Goal: Transaction & Acquisition: Purchase product/service

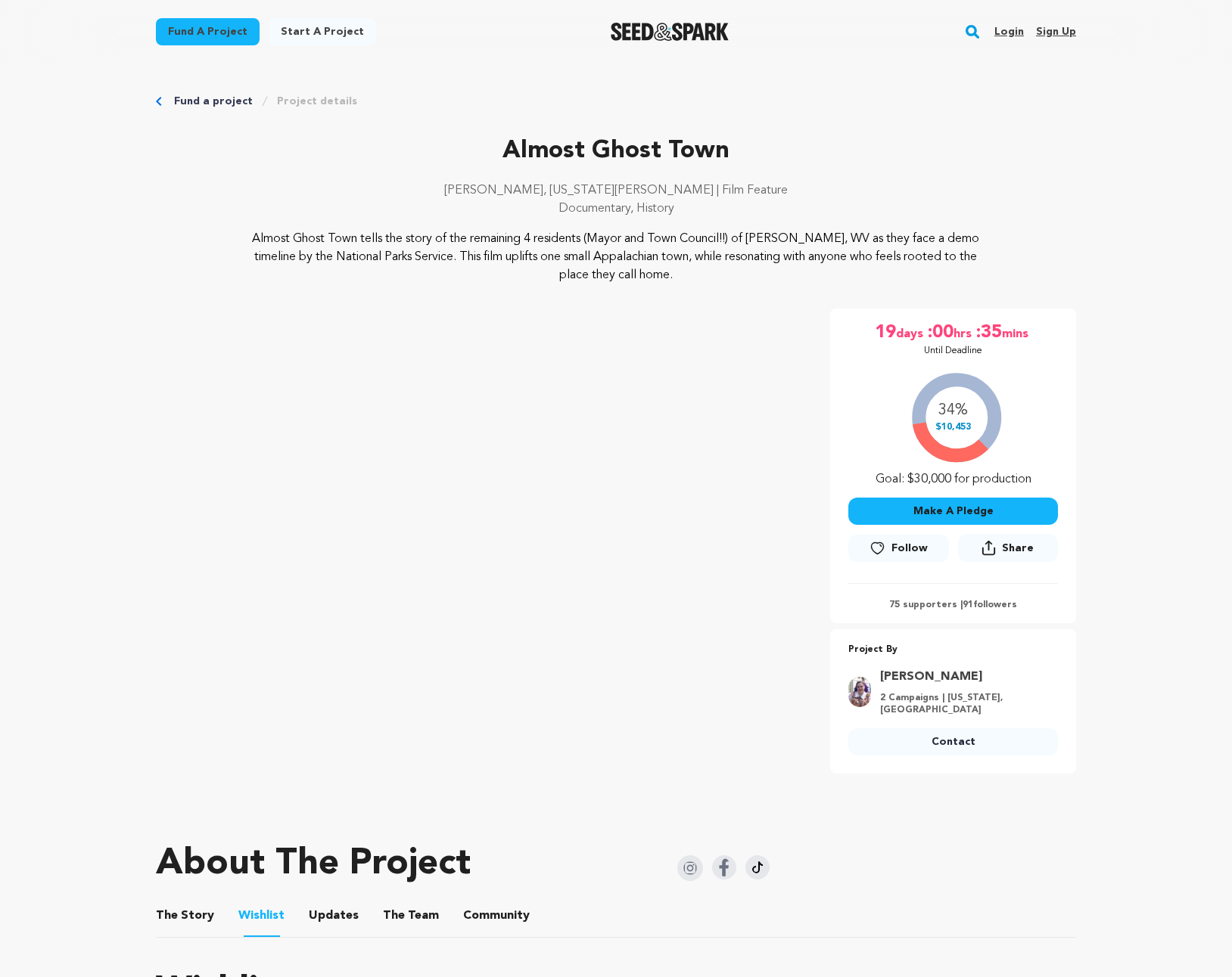
click at [963, 511] on button "Make A Pledge" at bounding box center [952, 511] width 210 height 27
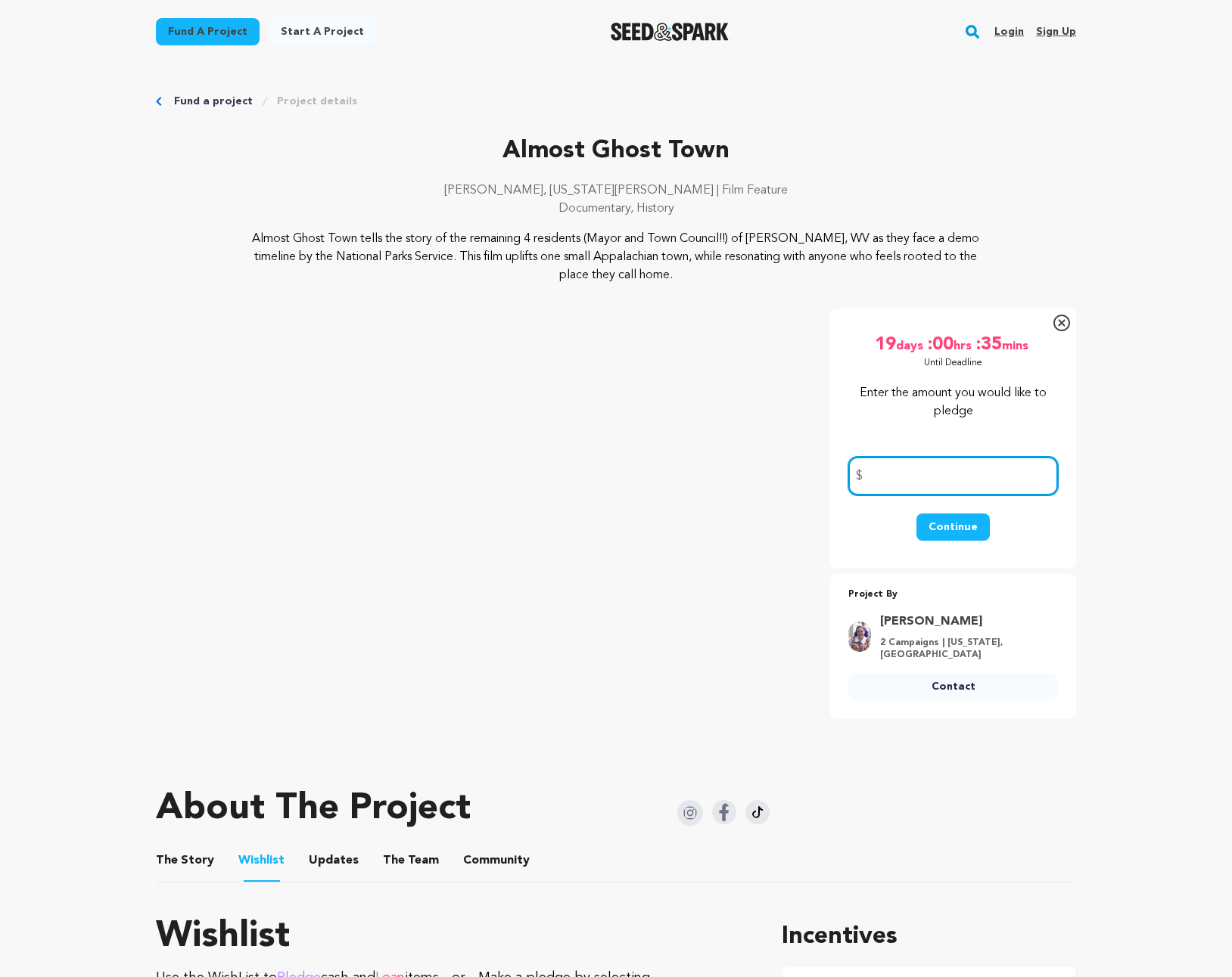
click at [967, 479] on input "number" at bounding box center [952, 476] width 210 height 39
type input "75"
click at [304, 99] on link "Project details" at bounding box center [317, 102] width 80 height 15
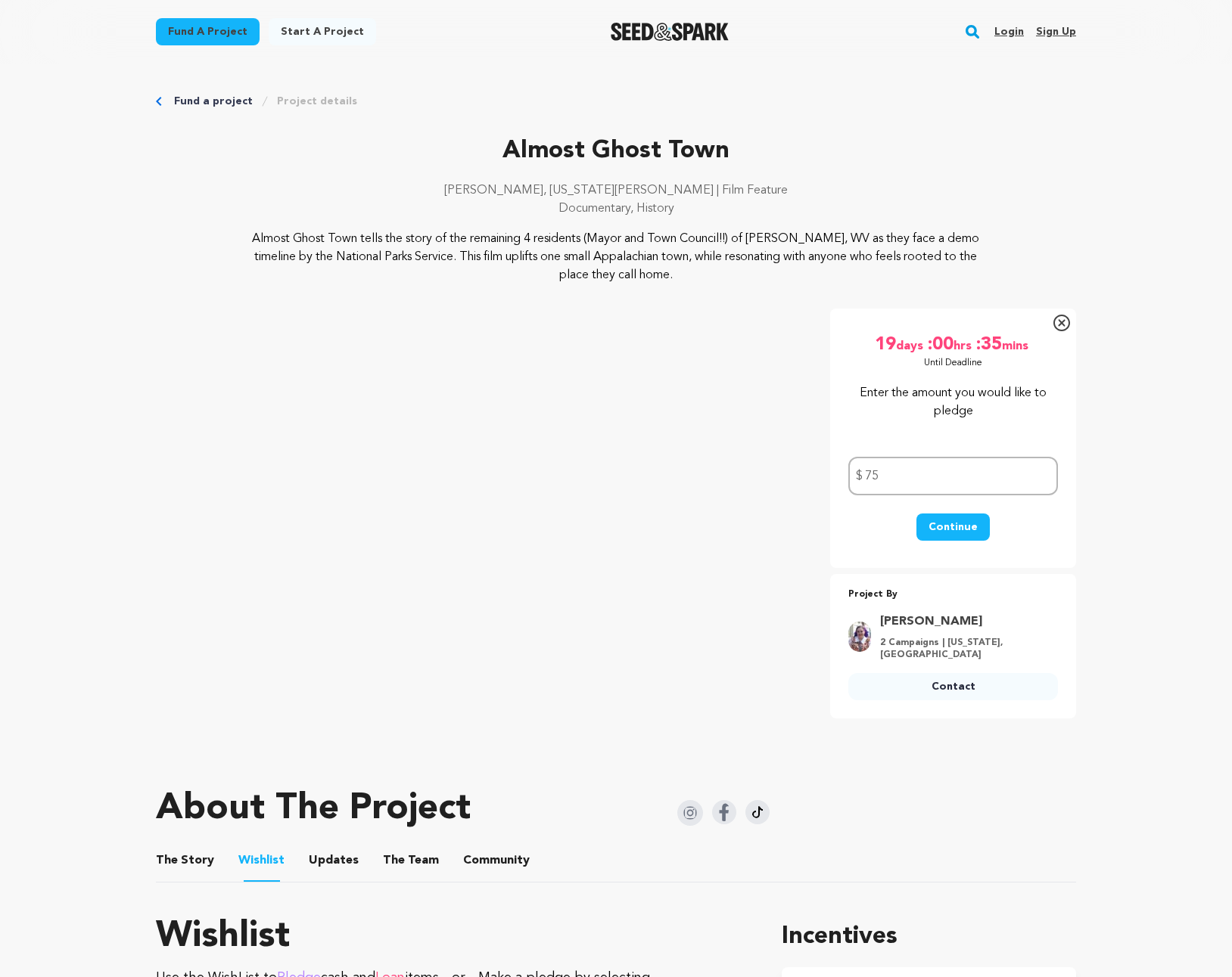
click at [189, 862] on button "The Story" at bounding box center [185, 863] width 36 height 36
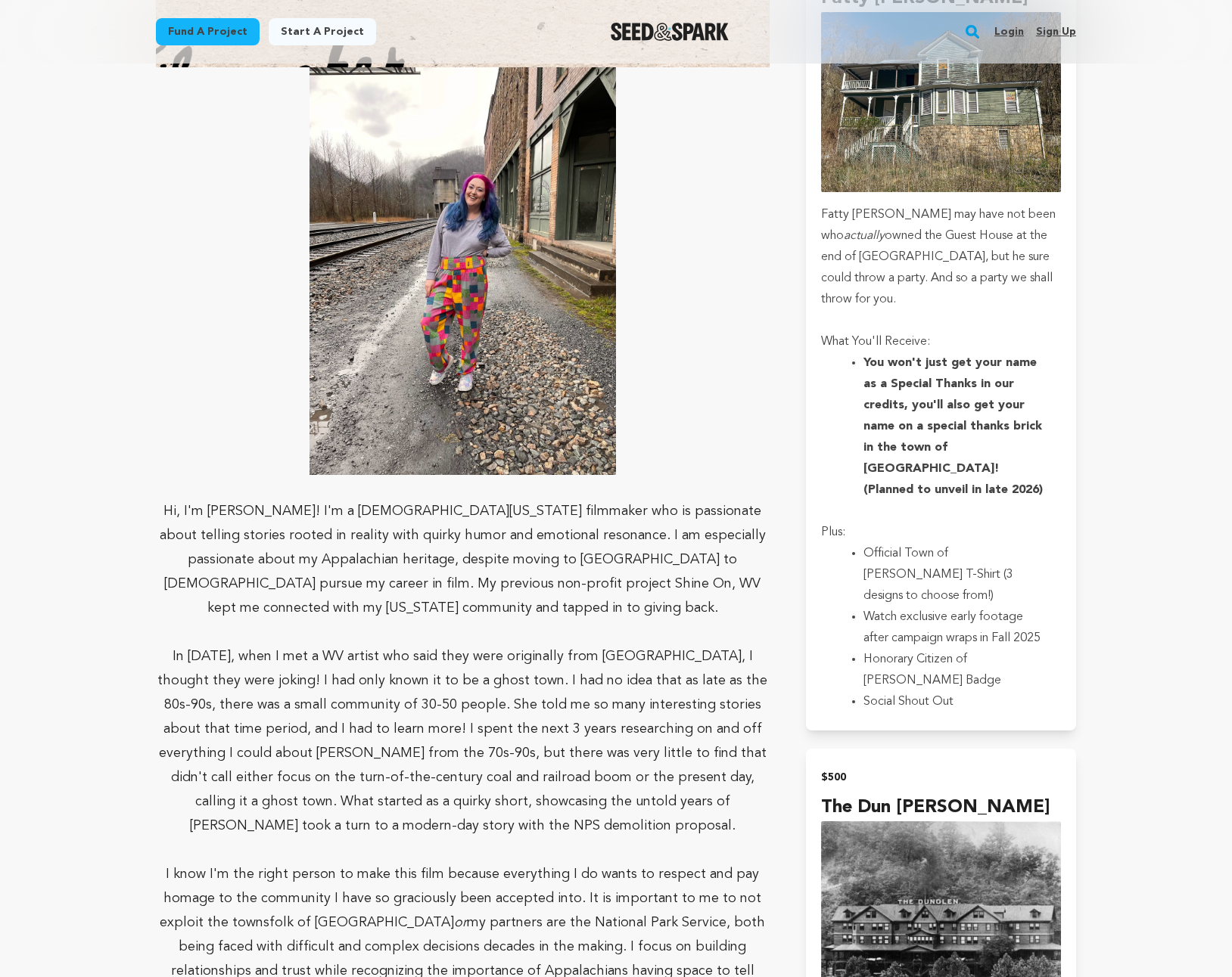
scroll to position [3223, 0]
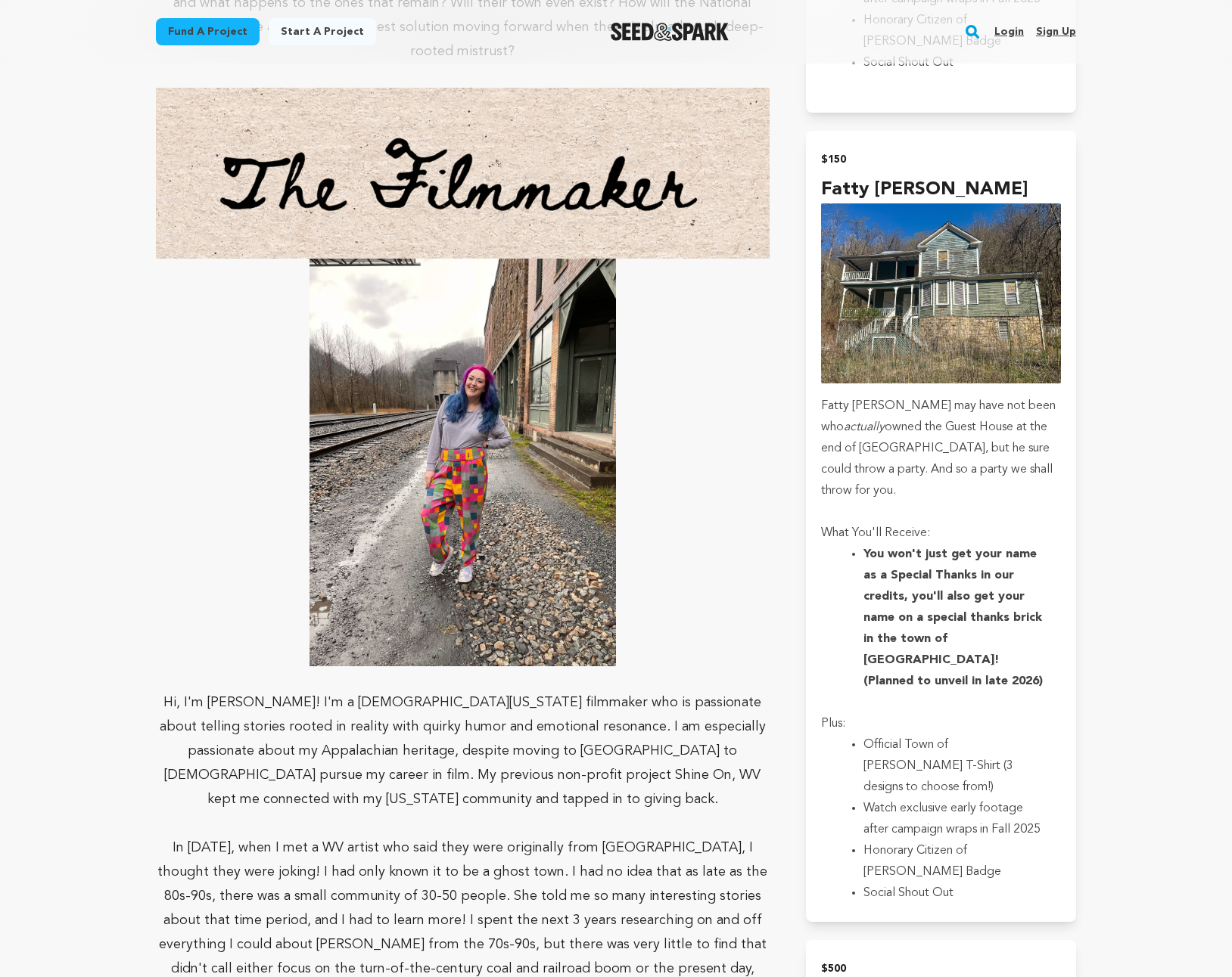
click at [1119, 667] on main "Fund a project Start a project Search Login Sign up Start a project" at bounding box center [616, 162] width 1232 height 6770
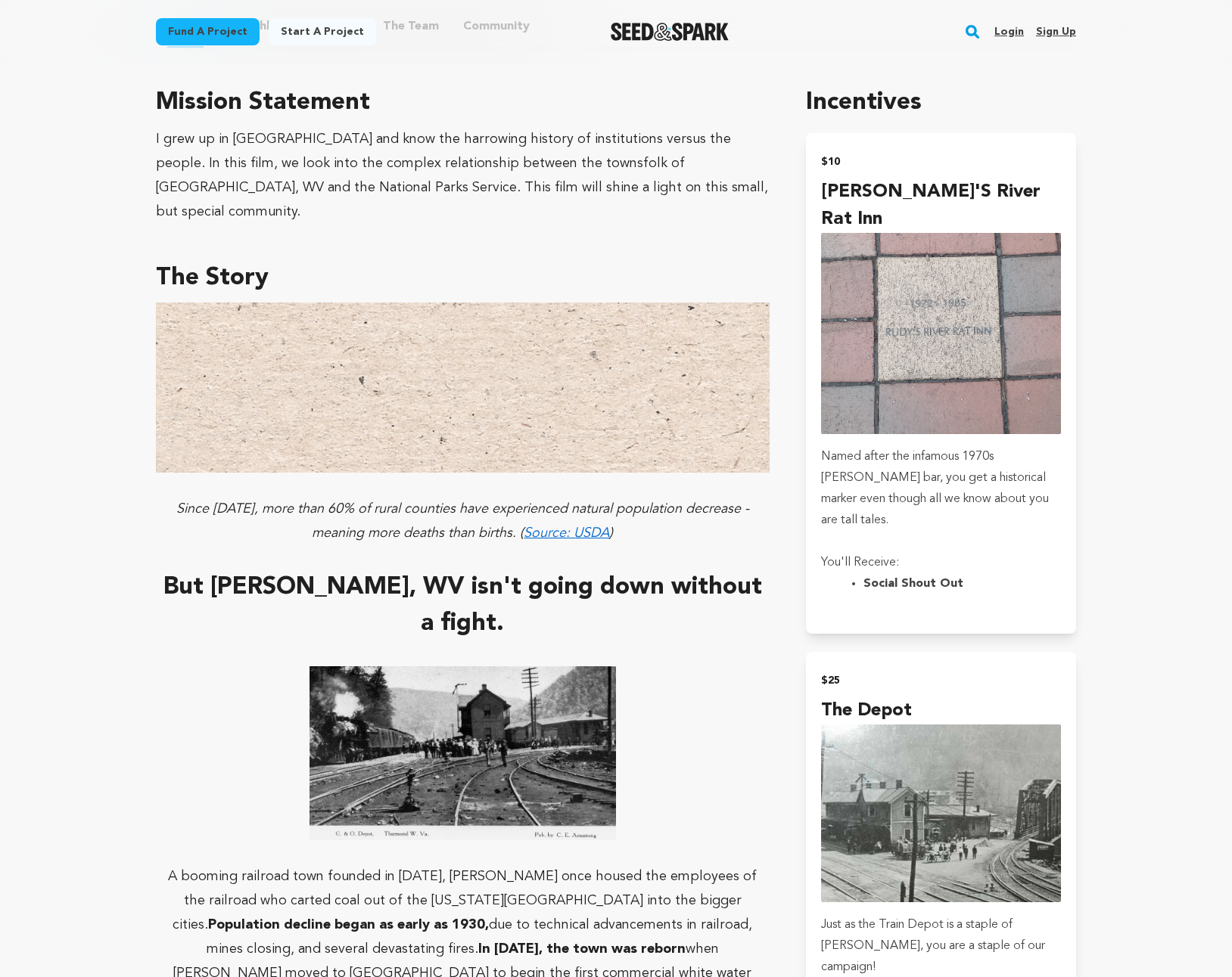
scroll to position [0, 0]
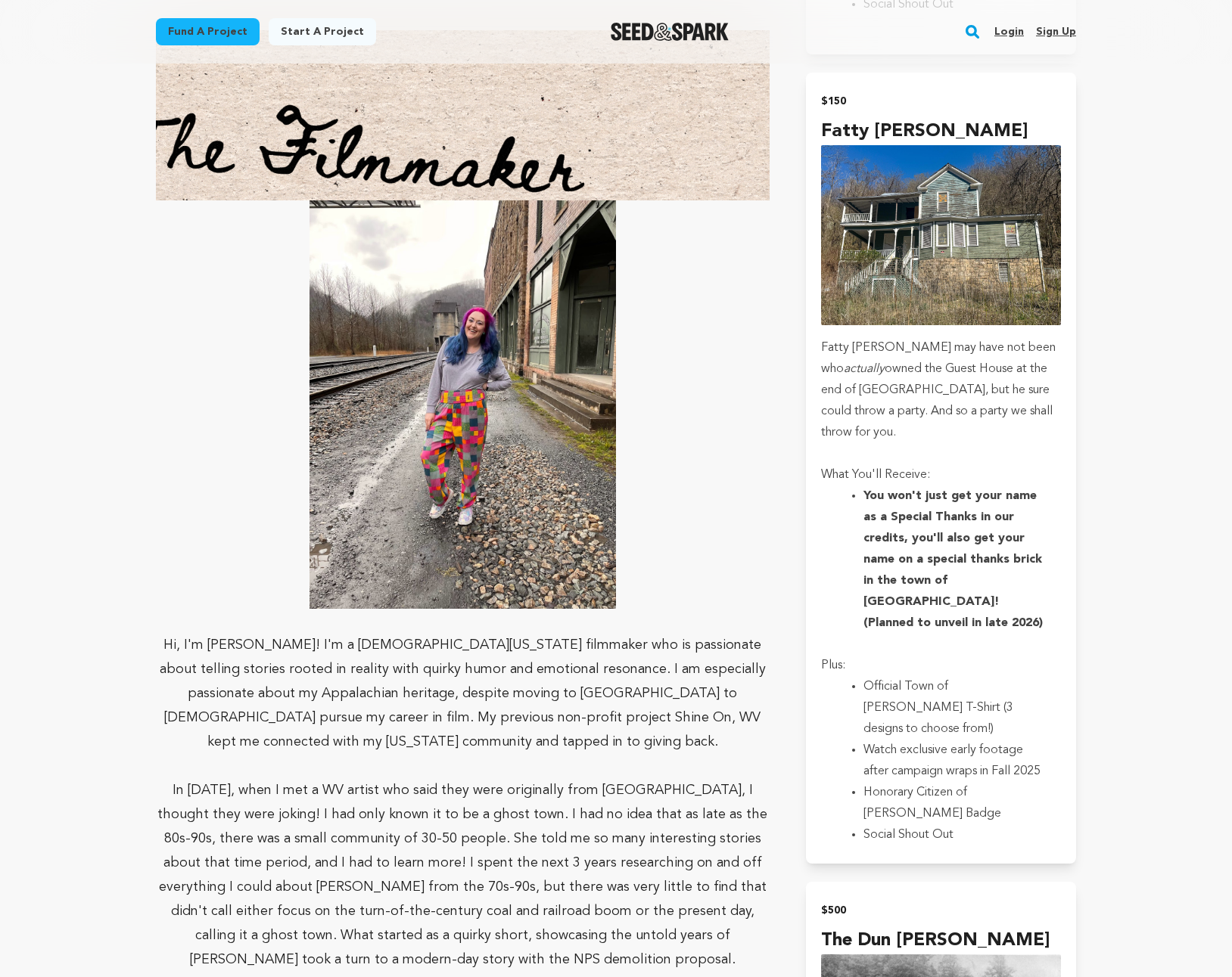
scroll to position [3223, 0]
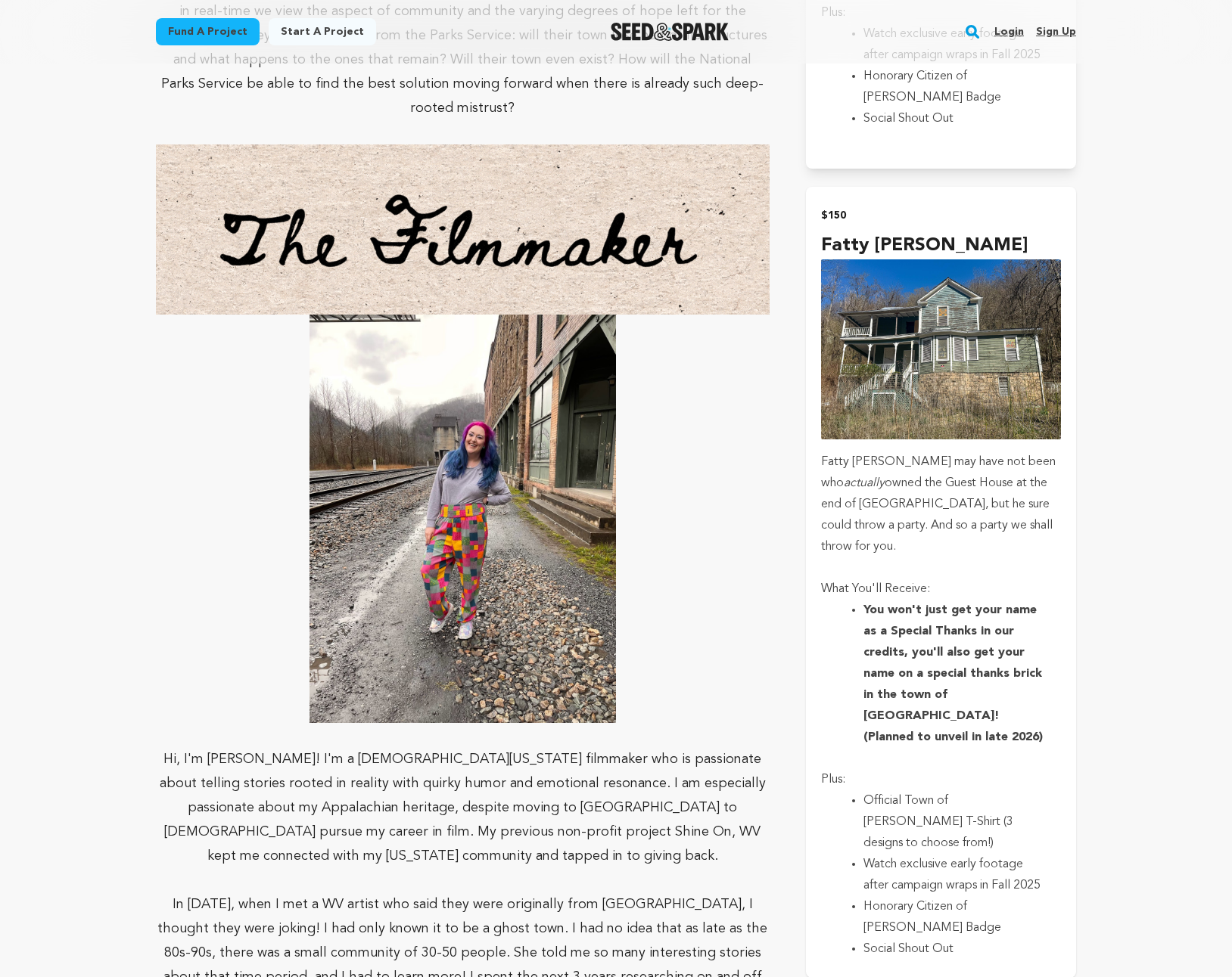
click at [955, 259] on img "submit" at bounding box center [941, 349] width 240 height 180
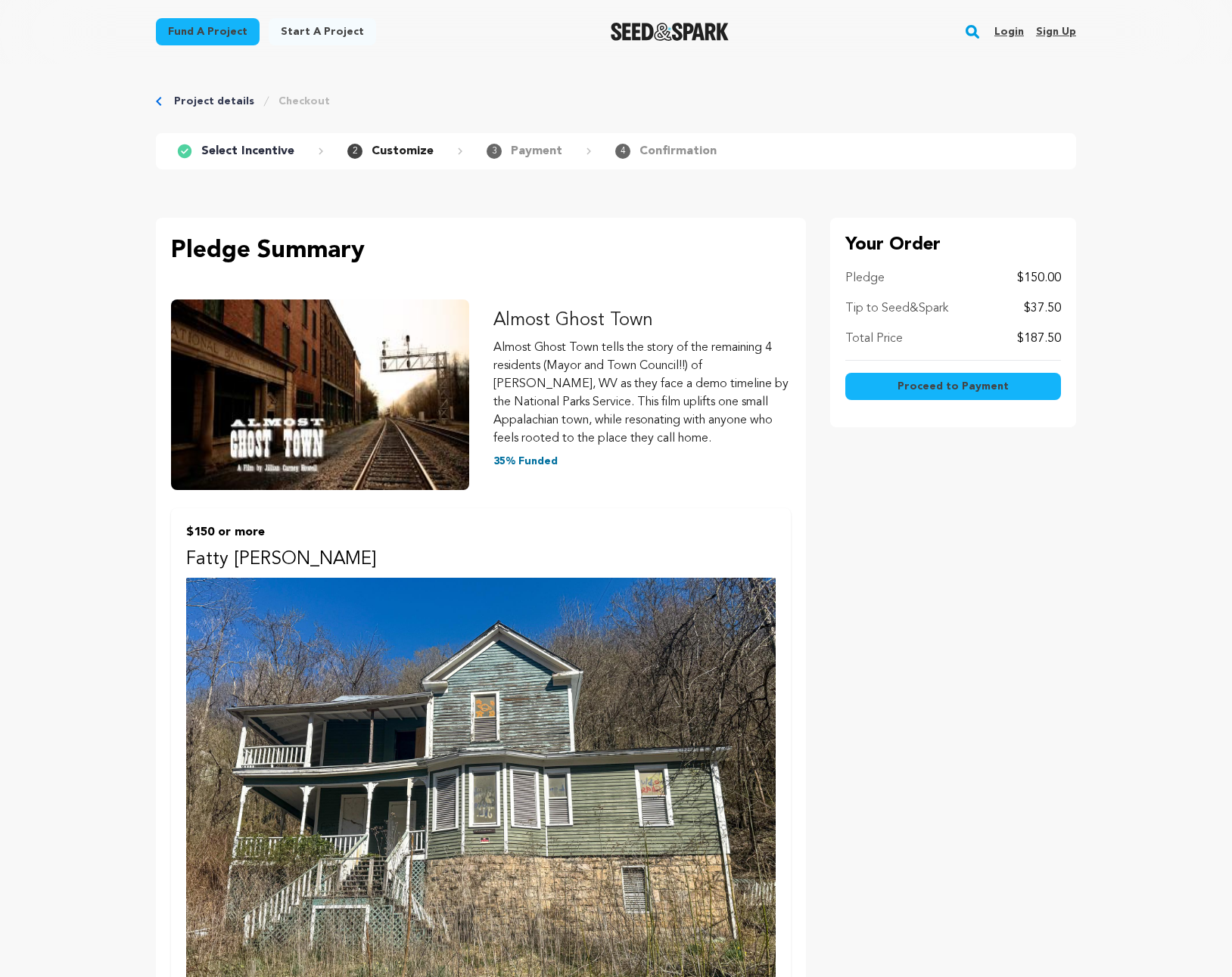
click at [1126, 366] on main "Fund a project Start a project Search Login Sign up Start a project" at bounding box center [616, 944] width 1232 height 1888
click at [977, 385] on span "Proceed to Payment" at bounding box center [952, 386] width 111 height 15
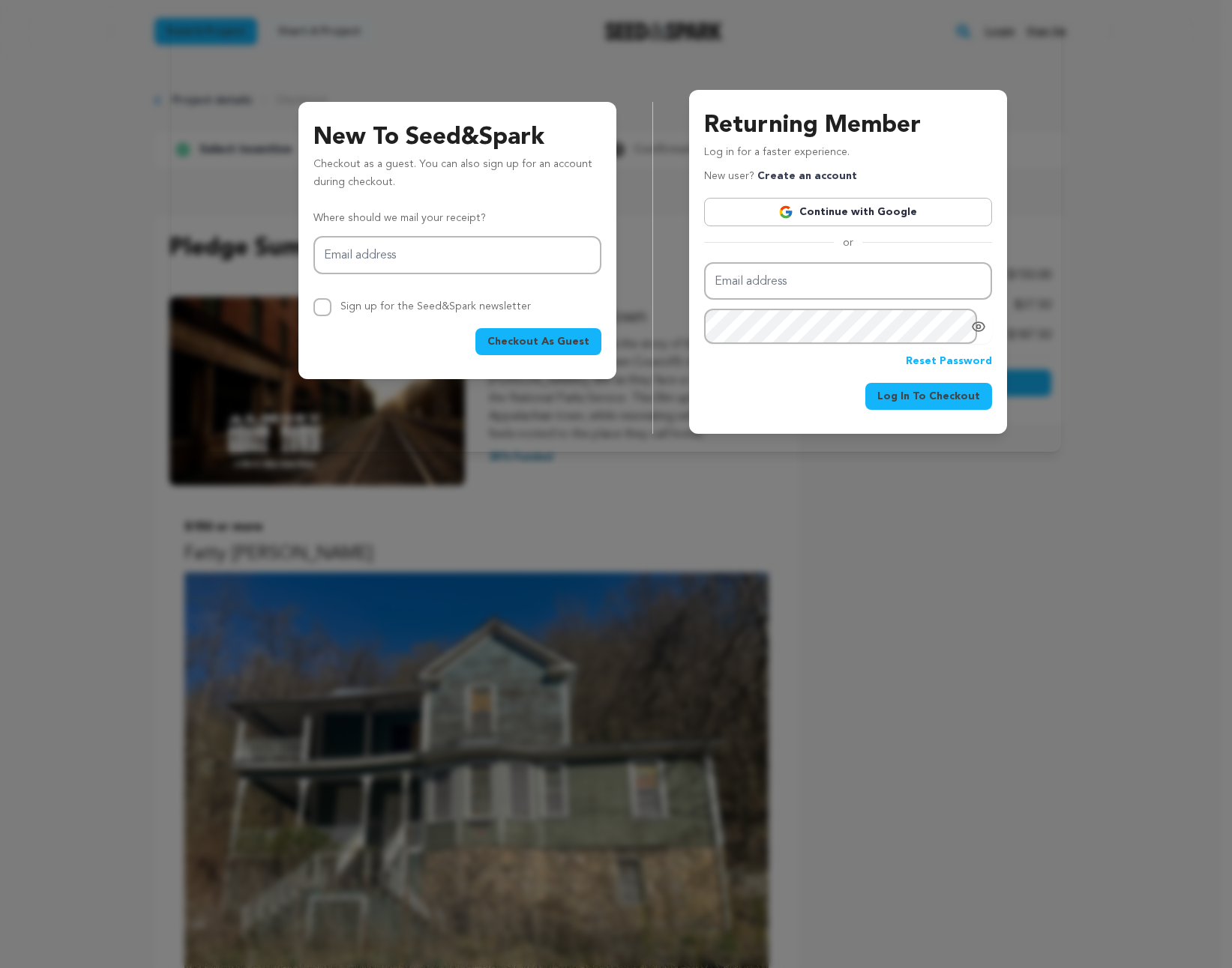
click at [562, 339] on span "Checkout As Guest" at bounding box center [537, 341] width 102 height 15
click at [371, 259] on input "Email address" at bounding box center [457, 255] width 288 height 38
type input "[EMAIL_ADDRESS][DOMAIN_NAME]"
click at [577, 338] on span "Checkout As Guest" at bounding box center [537, 341] width 102 height 15
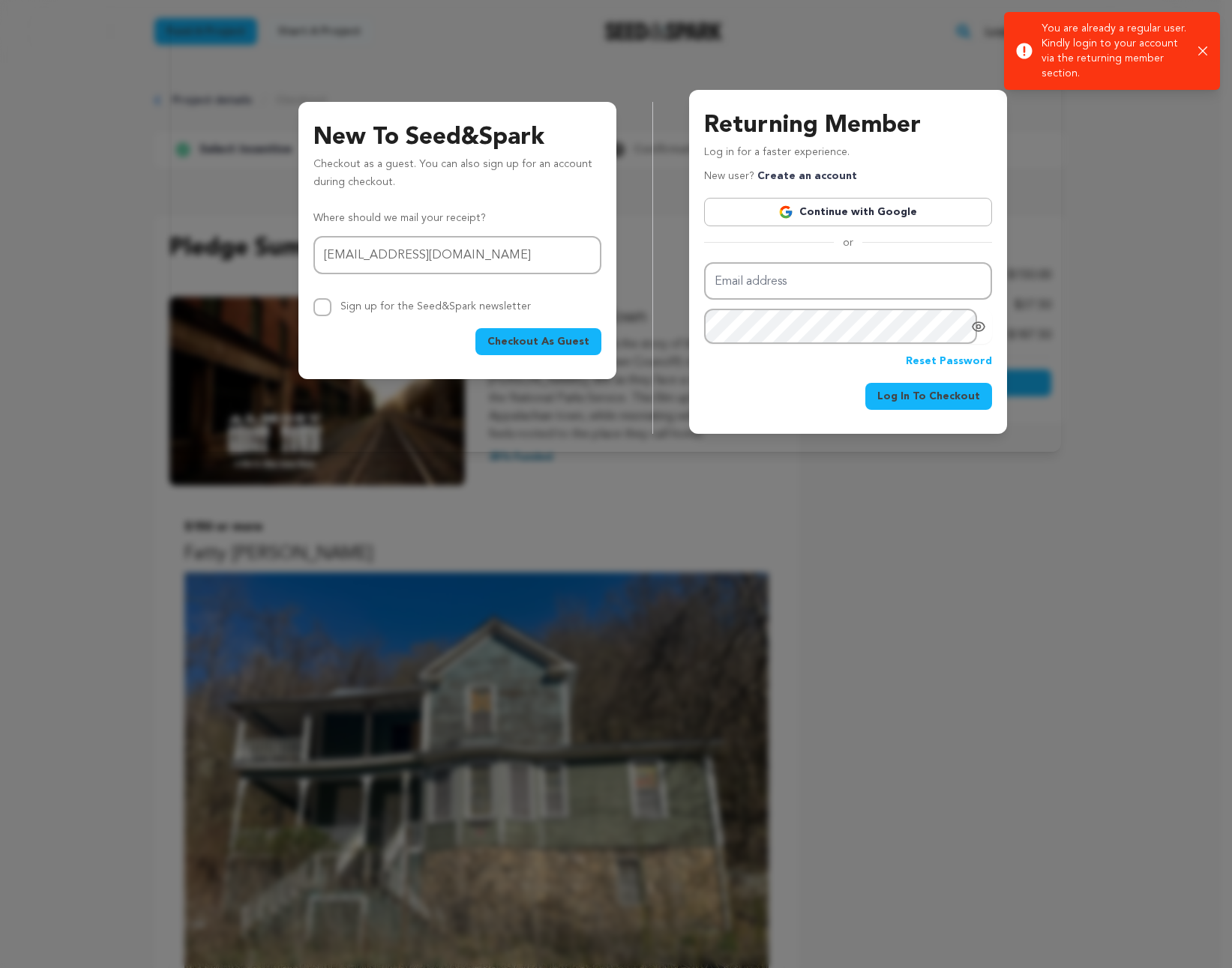
click at [1201, 44] on div "Success: Info: Warning: Error: You are already a regular user. Kindly login to …" at bounding box center [1112, 51] width 192 height 60
click at [869, 210] on link "Continue with Google" at bounding box center [848, 211] width 288 height 28
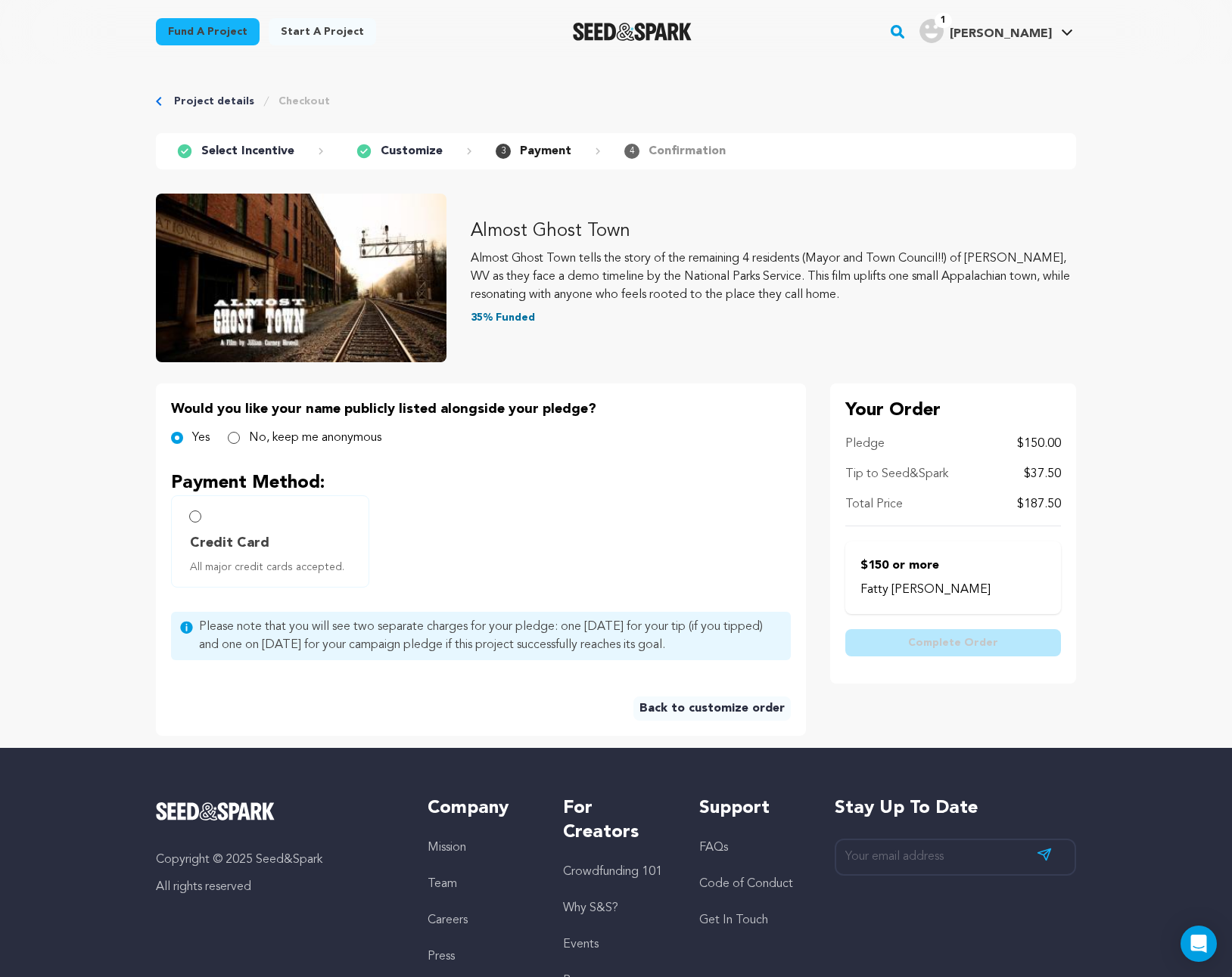
click at [1104, 629] on main "Fund a project Start a project Search" at bounding box center [616, 568] width 1232 height 1136
click at [195, 517] on input "Credit Card All major credit cards accepted." at bounding box center [195, 516] width 12 height 12
radio input "false"
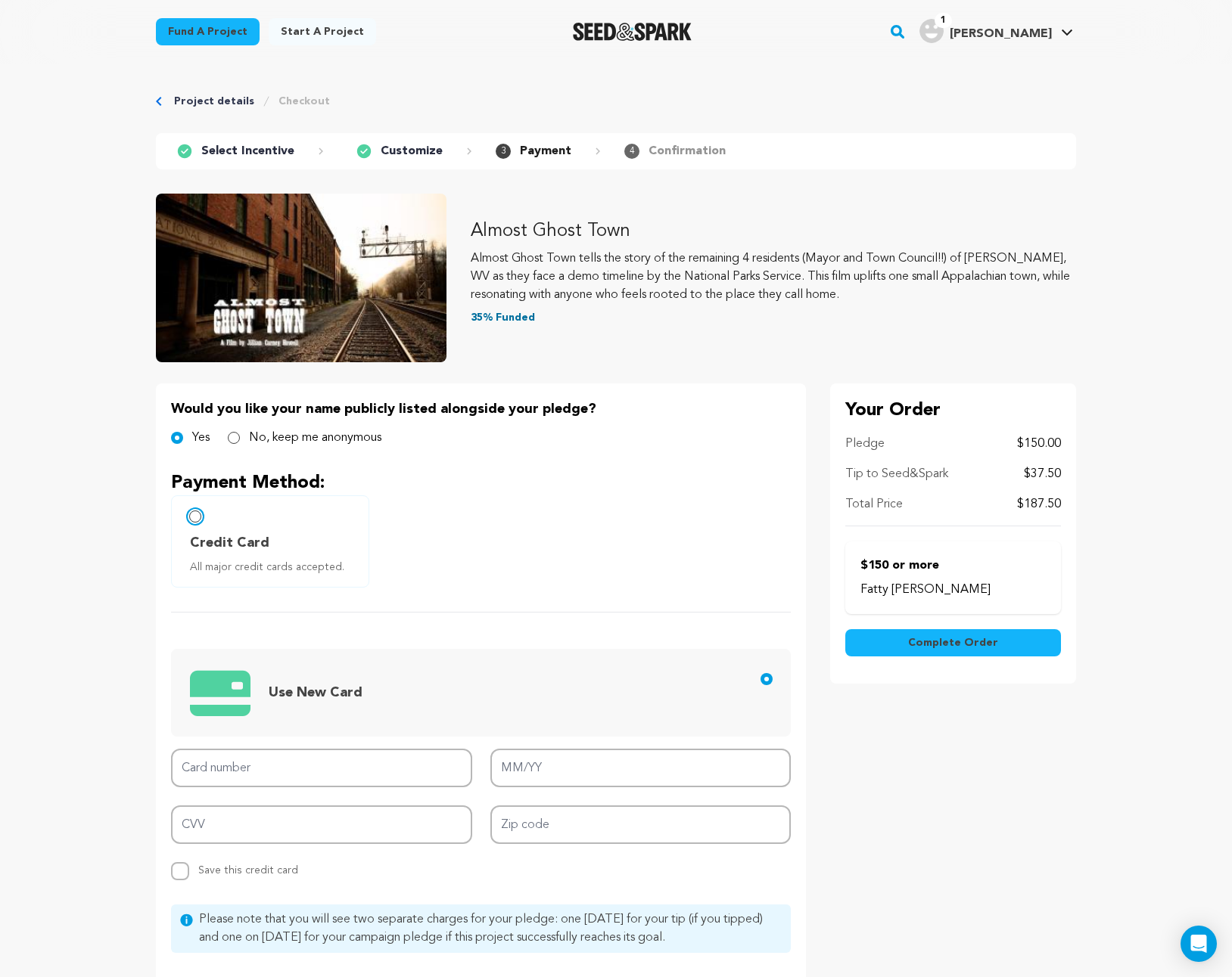
scroll to position [223, 0]
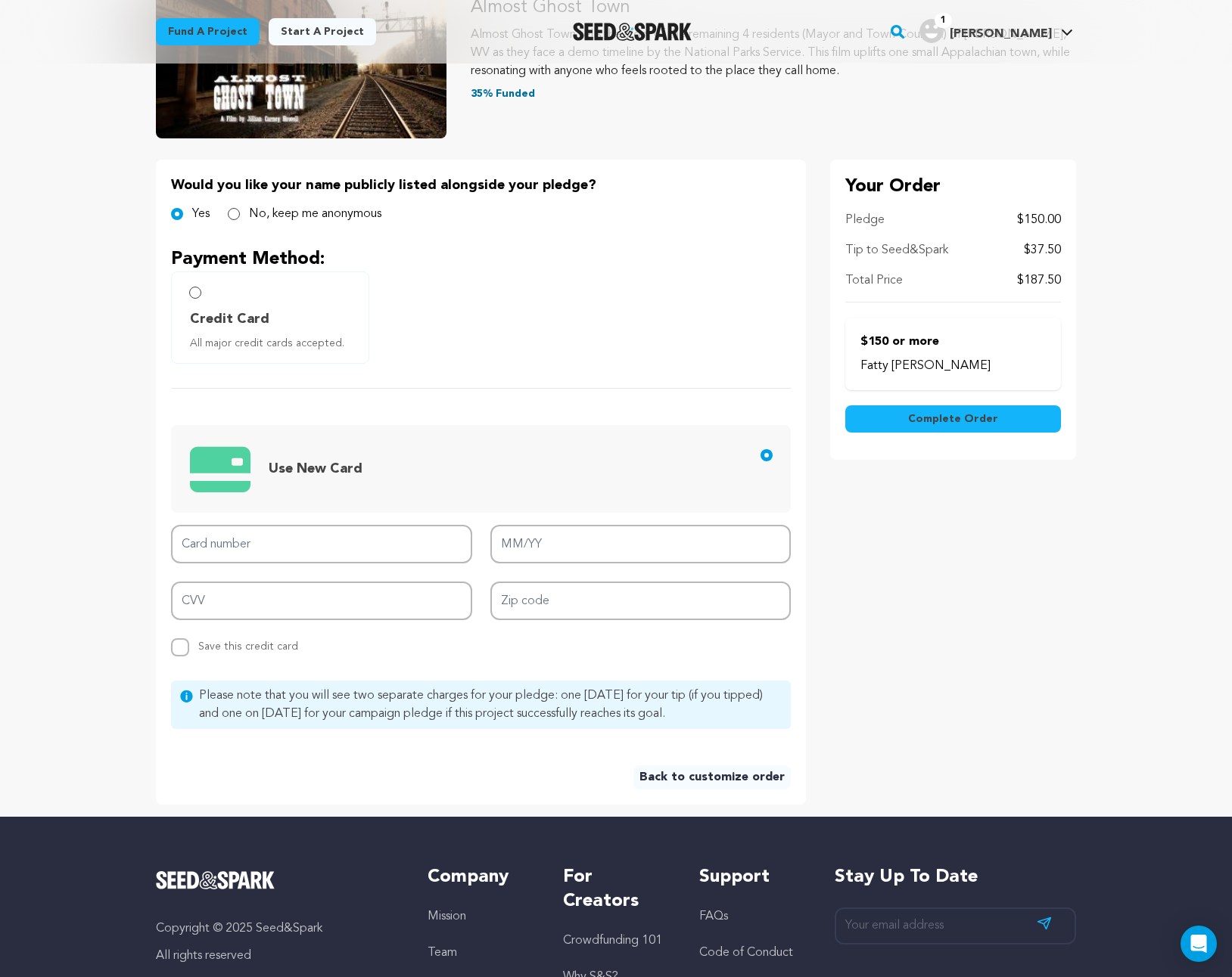
click at [943, 337] on p "$150 or more" at bounding box center [952, 342] width 186 height 18
click at [890, 257] on p "Tip to Seed&Spark" at bounding box center [896, 250] width 103 height 18
click at [370, 540] on input "Card number" at bounding box center [321, 544] width 301 height 39
type input "4147 2023 5858 1260"
type input "12/27"
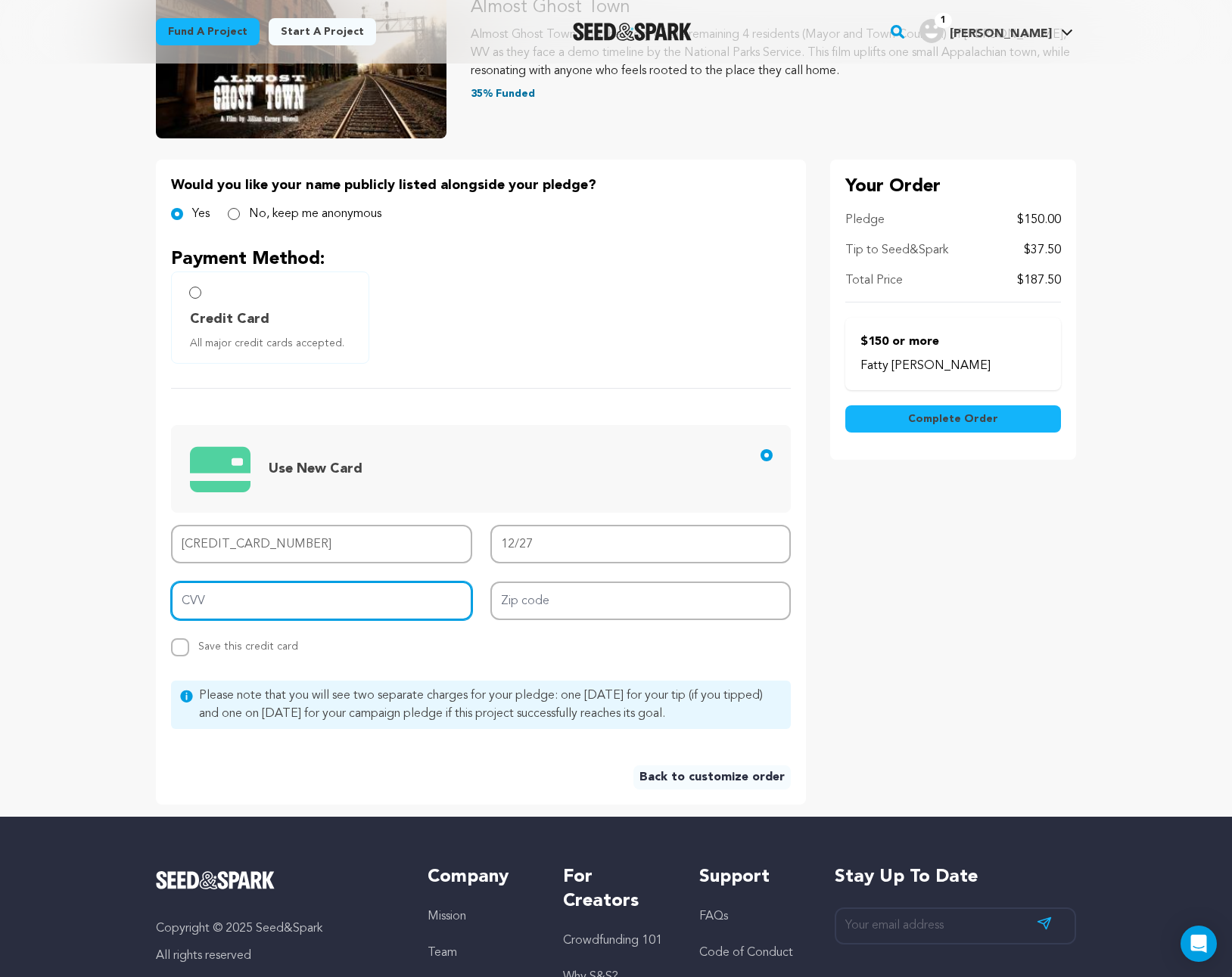
type input "654"
click at [1125, 430] on main "Fund a project Start a project Search" at bounding box center [616, 490] width 1232 height 1429
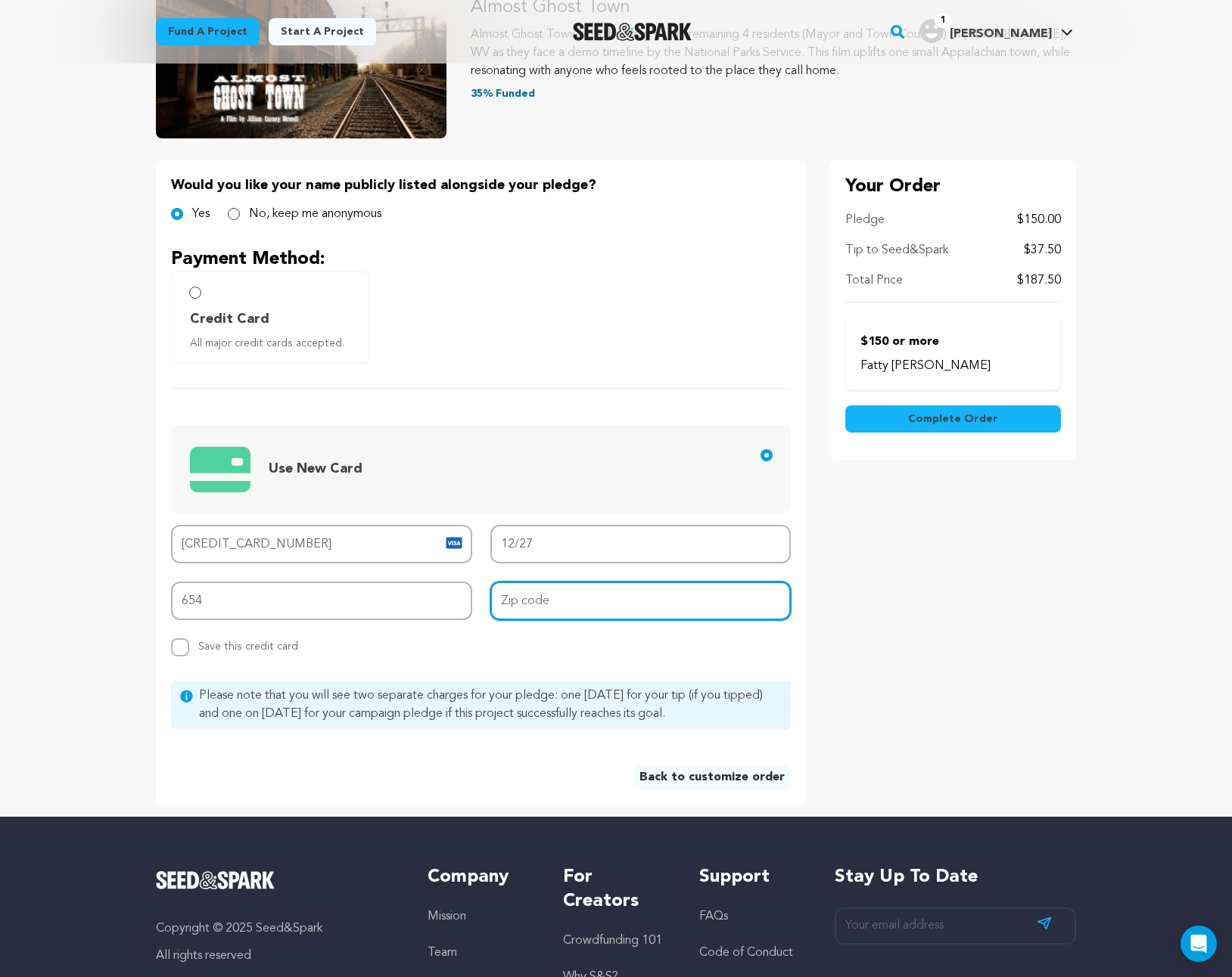
click at [668, 596] on input "Zip code" at bounding box center [641, 601] width 301 height 39
type input "91604"
click at [973, 610] on div "Your Order Pledge $150.00 Tip to Seed&Spark $37.50 Total Price $187.50 Fatty Li…" at bounding box center [953, 482] width 246 height 645
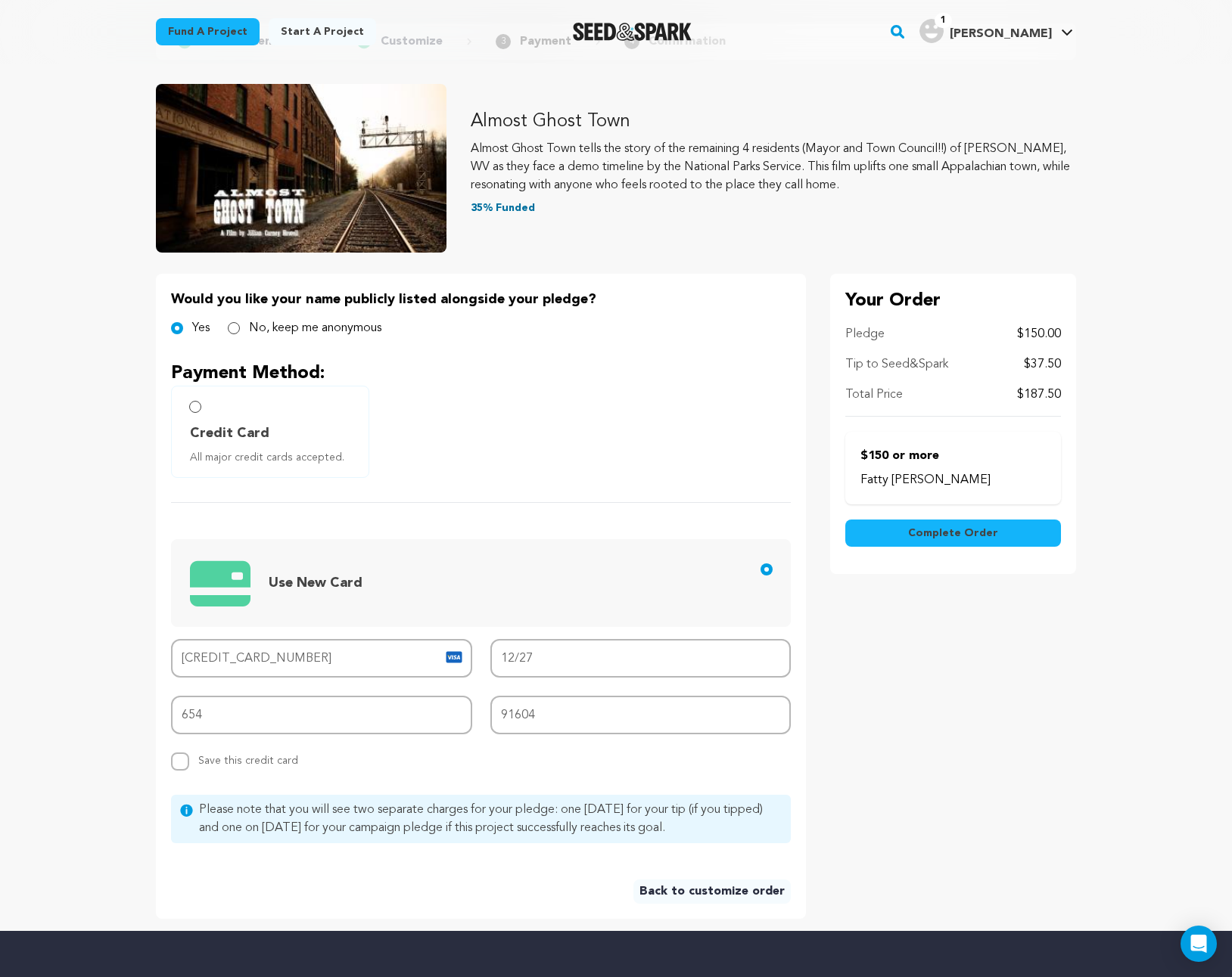
scroll to position [0, 0]
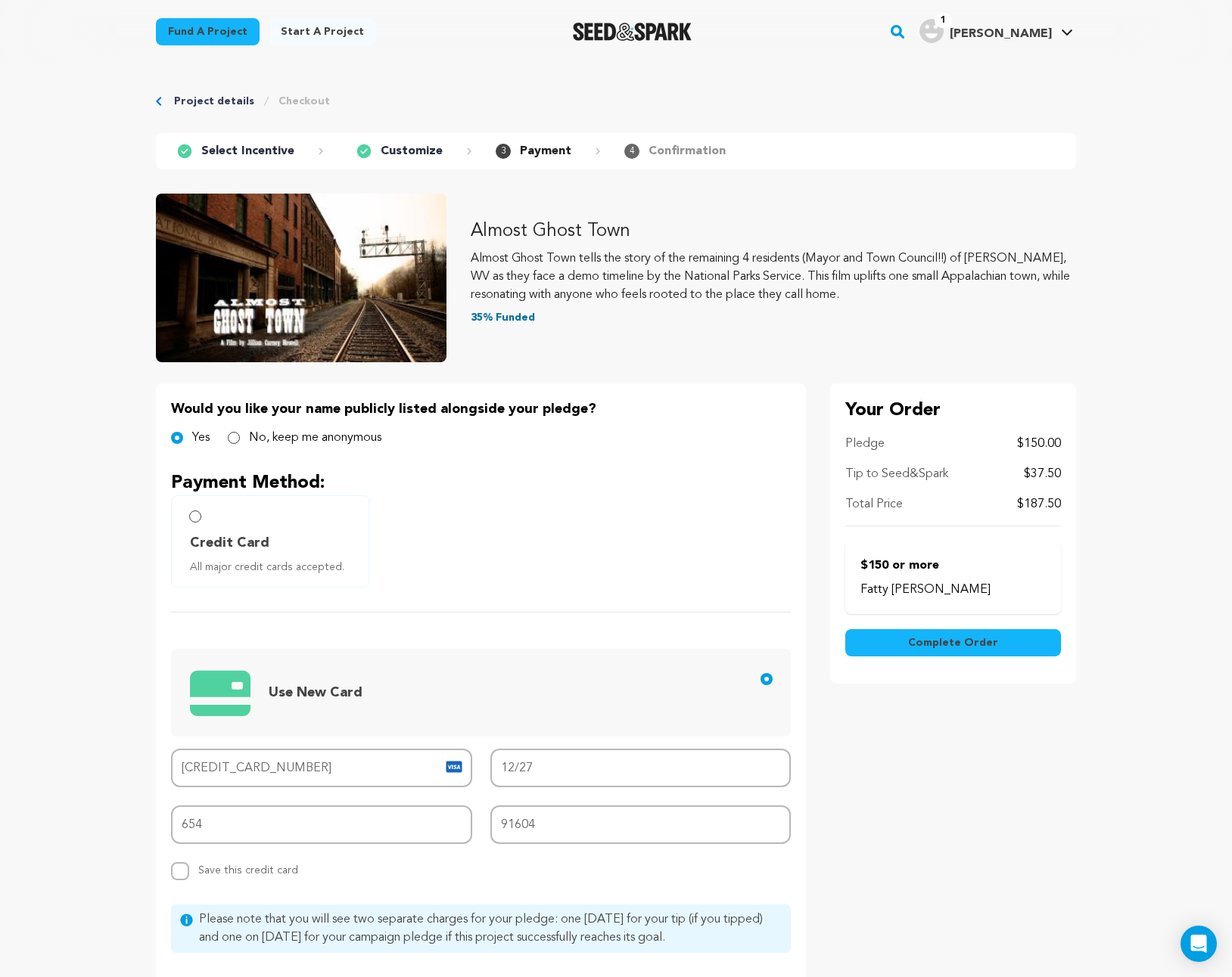
click at [1021, 645] on button "Complete Order" at bounding box center [952, 643] width 215 height 27
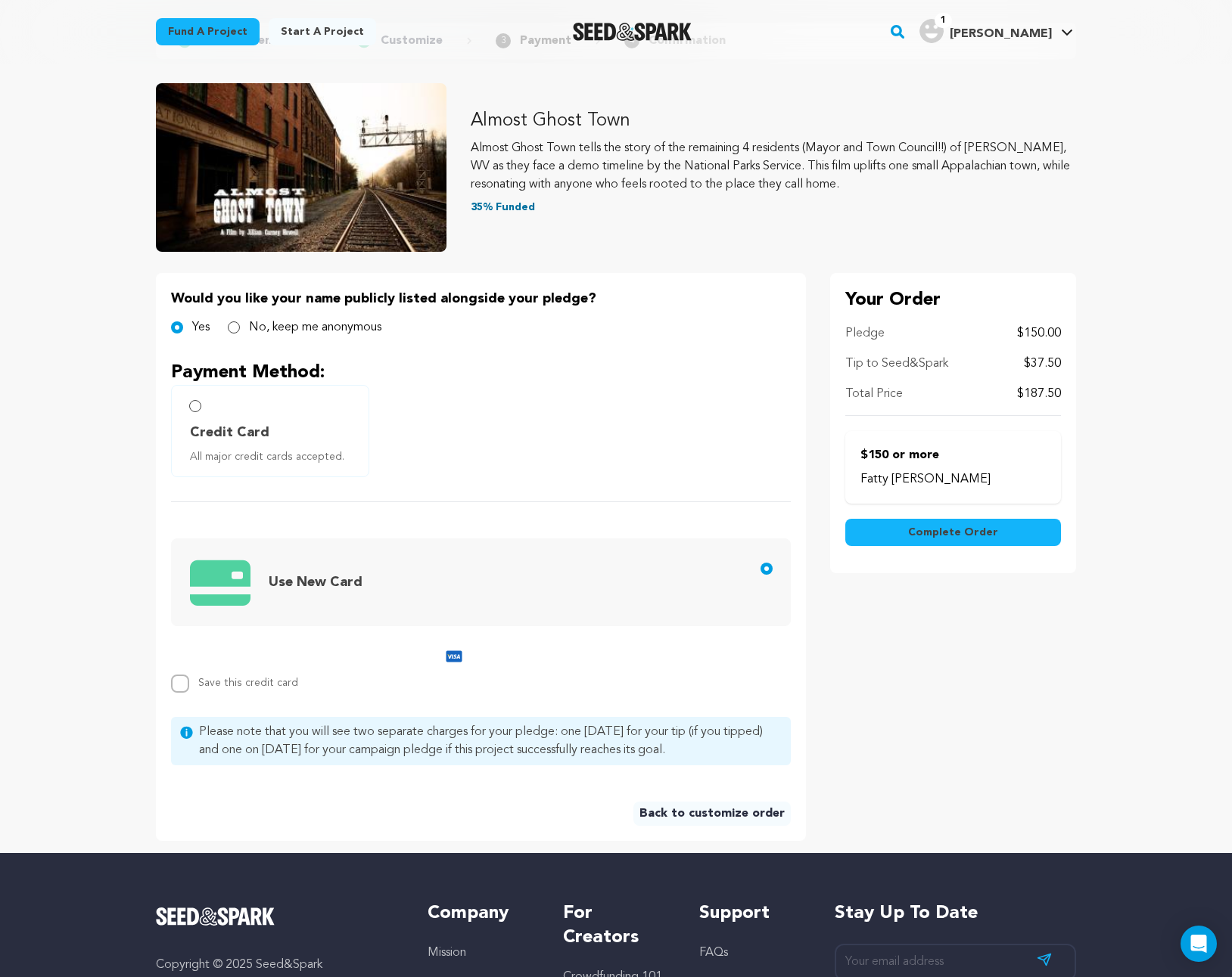
scroll to position [224, 0]
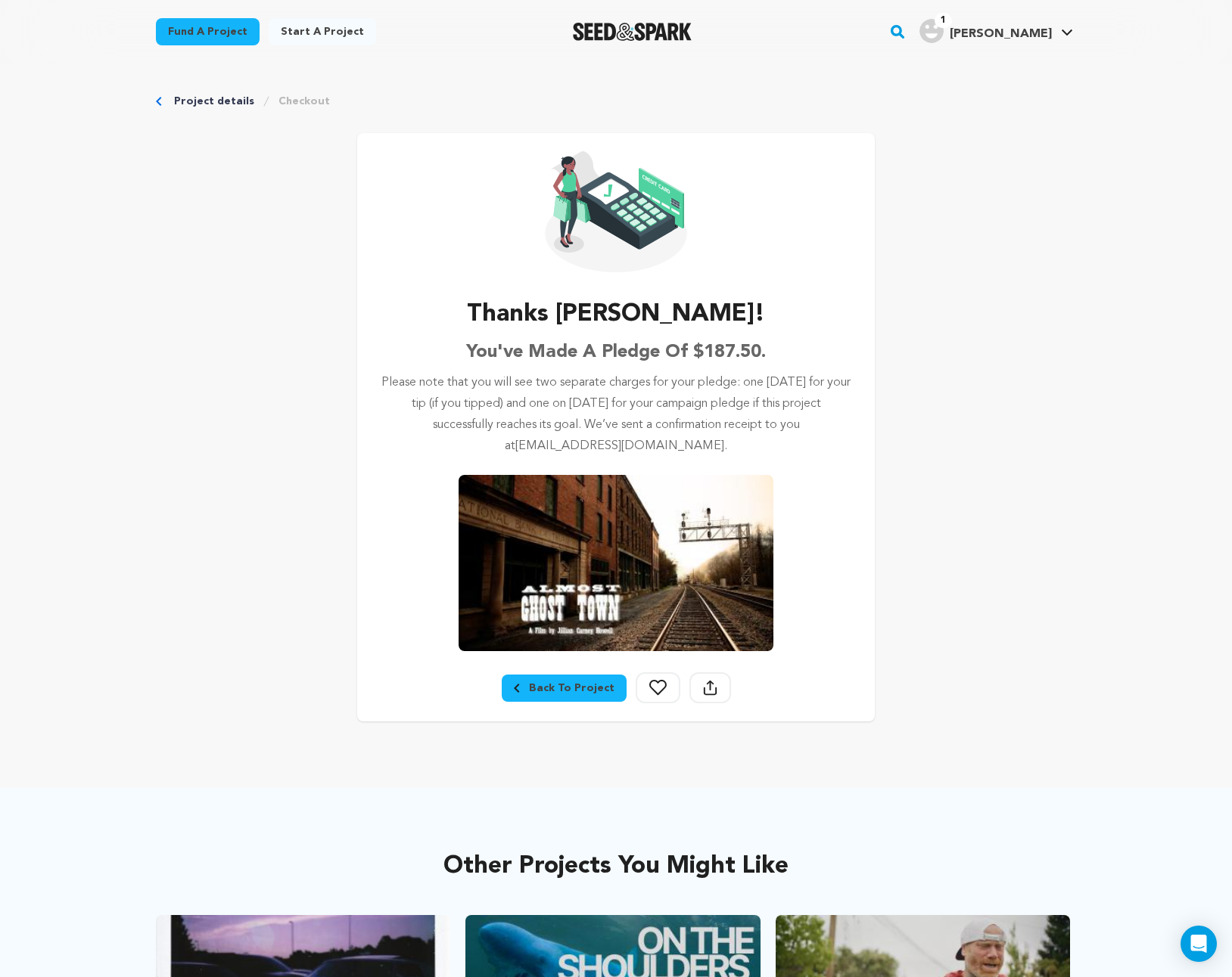
click at [558, 685] on div "Back To Project" at bounding box center [563, 688] width 101 height 15
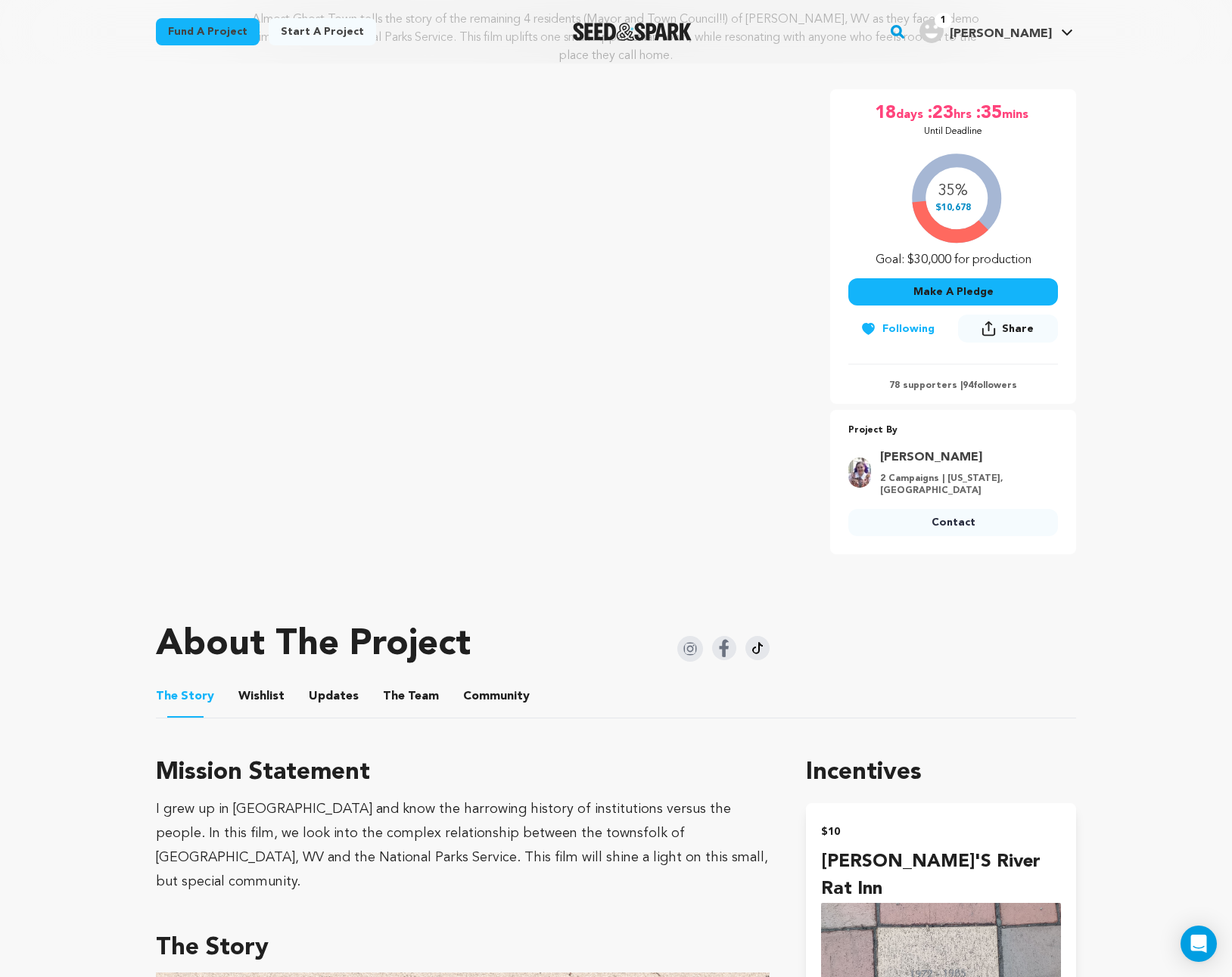
click at [321, 693] on button "Updates" at bounding box center [333, 699] width 36 height 36
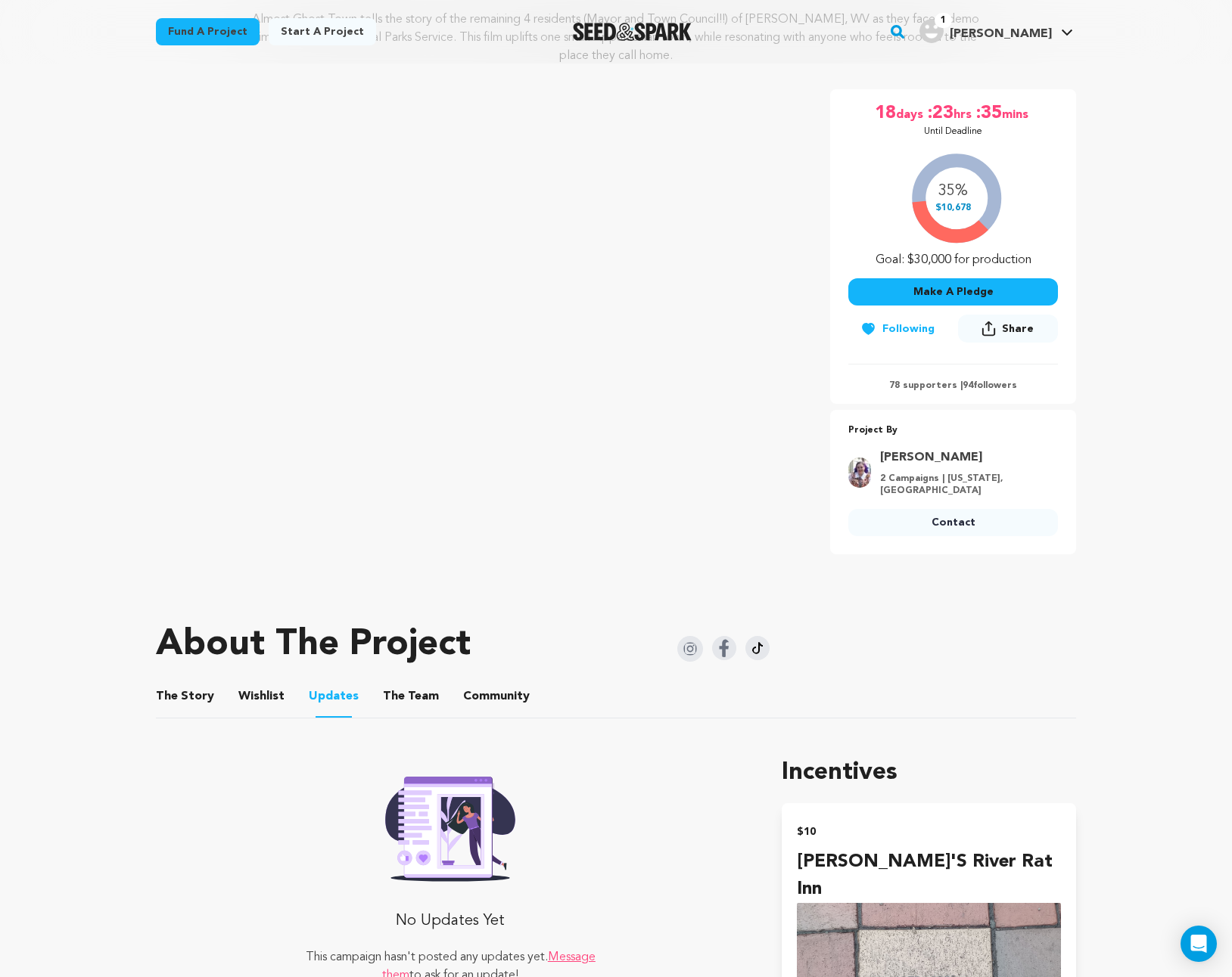
click at [279, 692] on ul "The Story The Story Wishlist Wishlist Updates Updates The Team The Team Communi…" at bounding box center [616, 696] width 920 height 43
click at [263, 696] on button "Wishlist" at bounding box center [261, 699] width 36 height 36
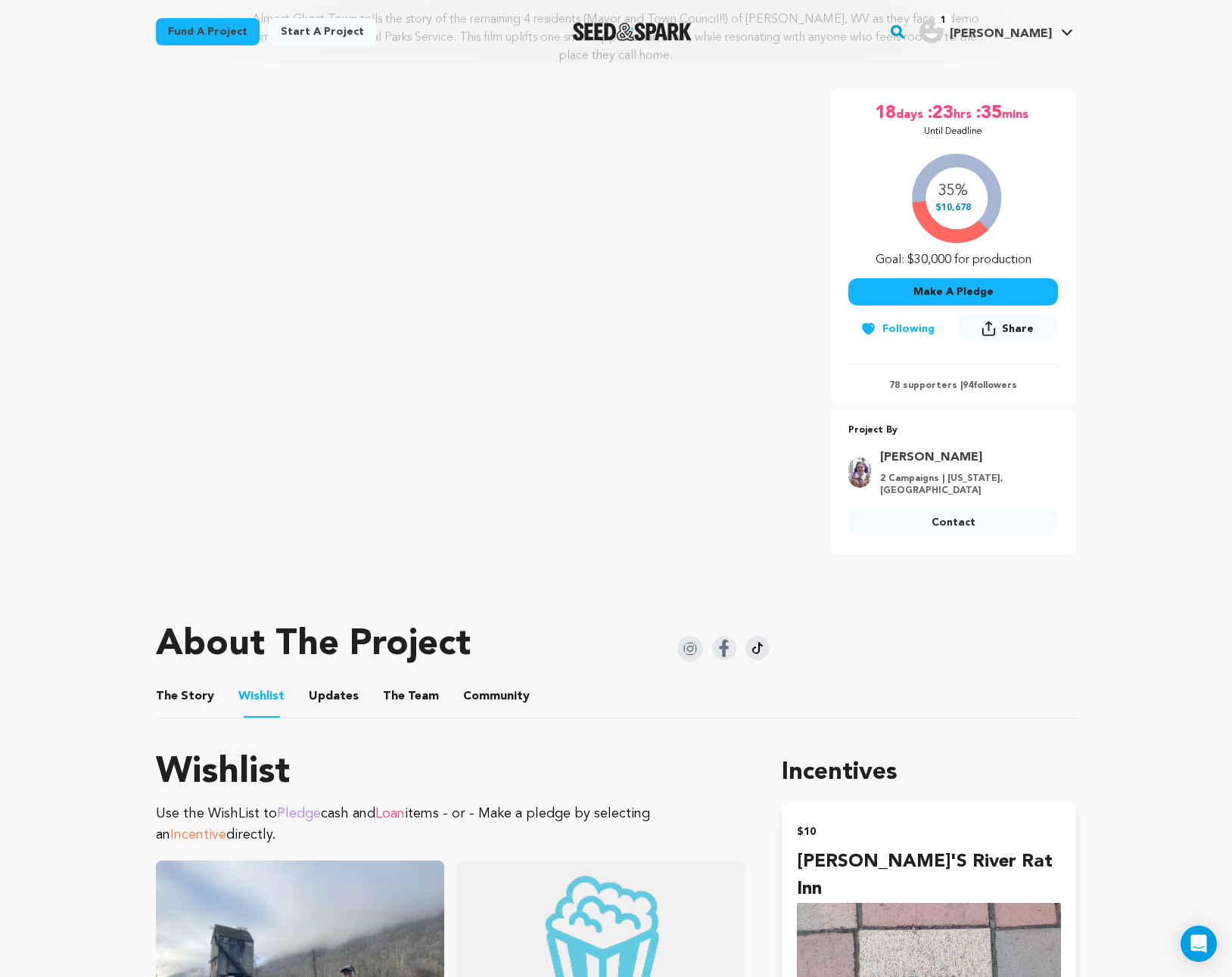
click at [403, 692] on button "The Team" at bounding box center [410, 699] width 36 height 36
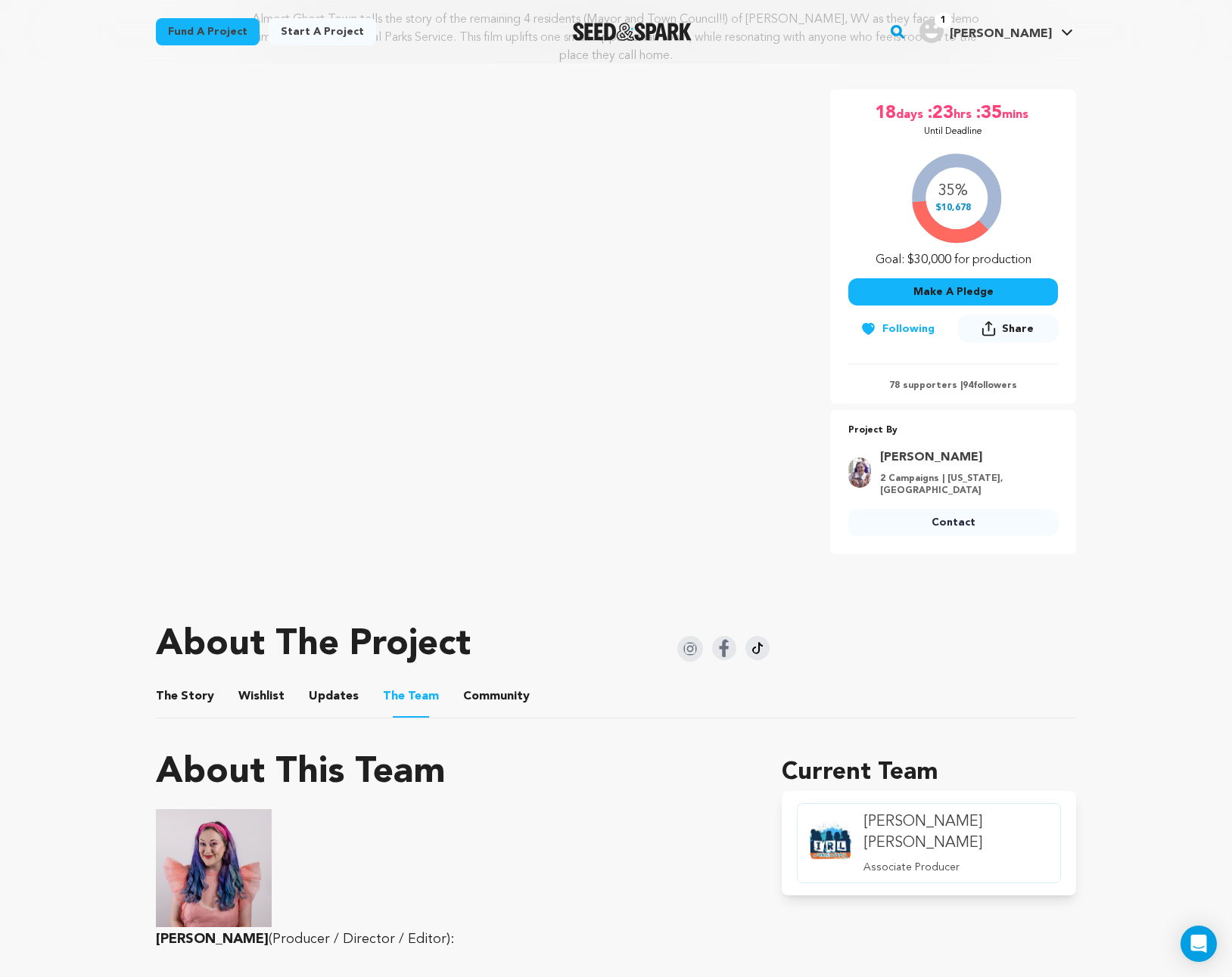
click at [478, 695] on button "Community" at bounding box center [496, 699] width 36 height 36
